Goal: Find specific page/section: Find specific page/section

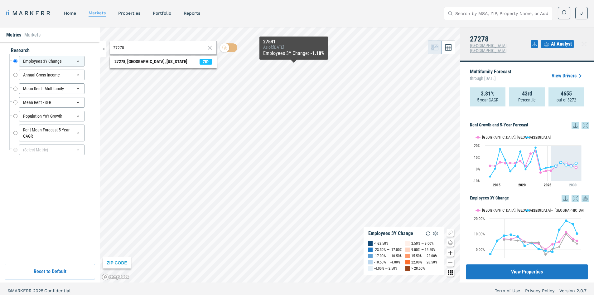
scroll to position [166, 0]
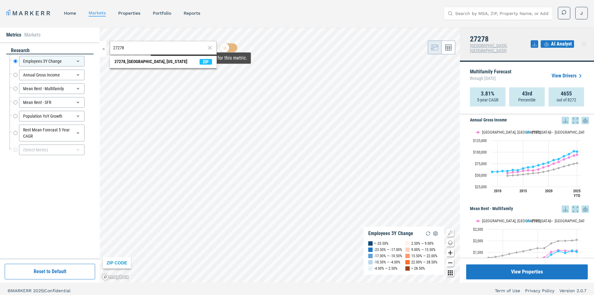
click at [129, 45] on input "27278" at bounding box center [159, 48] width 92 height 7
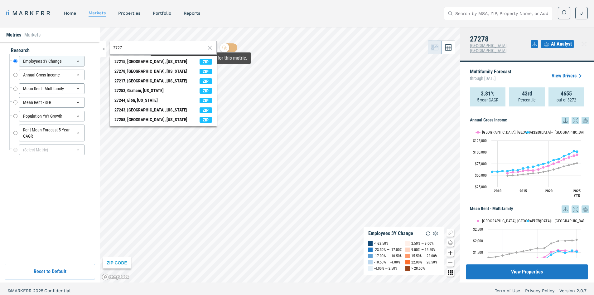
type input "27278"
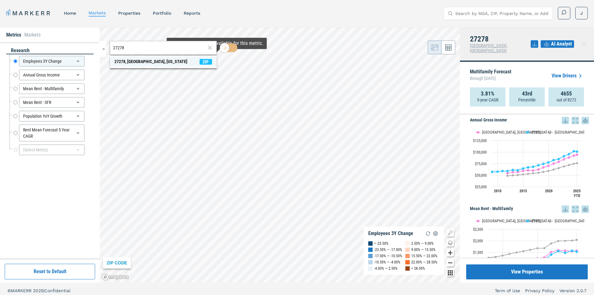
click at [210, 58] on span "27278, [GEOGRAPHIC_DATA], [US_STATE] ZIP" at bounding box center [163, 62] width 107 height 10
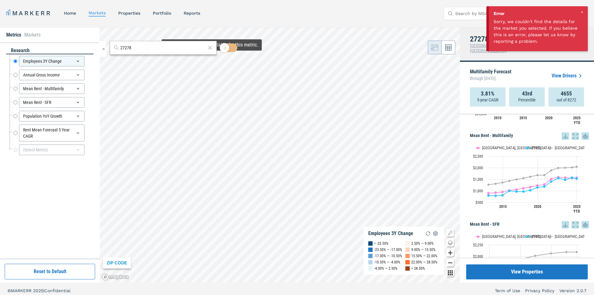
scroll to position [94, 0]
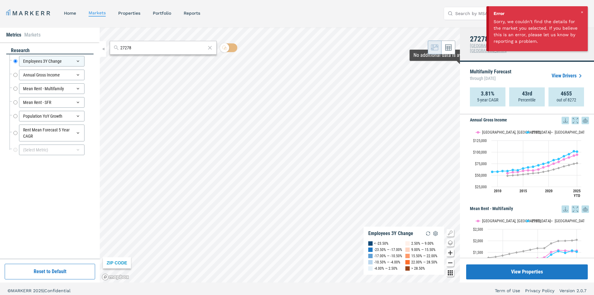
click at [562, 72] on link "View Drivers" at bounding box center [567, 75] width 32 height 7
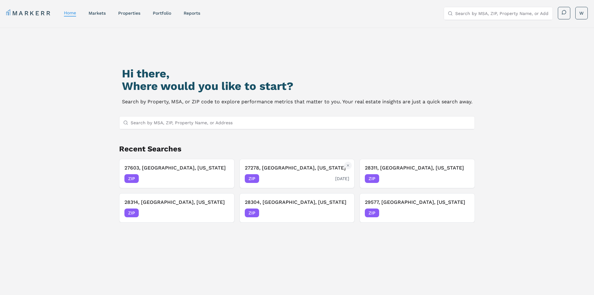
click at [253, 178] on span "ZIP" at bounding box center [252, 178] width 14 height 9
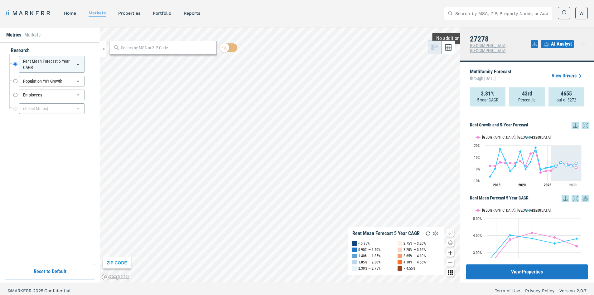
click at [563, 72] on link "View Drivers" at bounding box center [567, 75] width 32 height 7
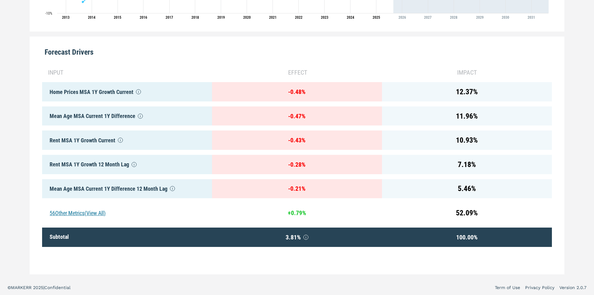
scroll to position [282, 0]
